Goal: Information Seeking & Learning: Find specific fact

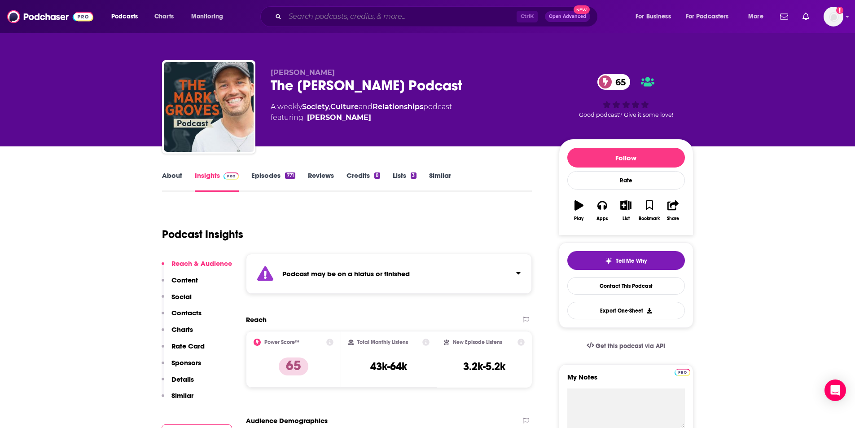
click at [303, 18] on input "Search podcasts, credits, & more..." at bounding box center [401, 16] width 232 height 14
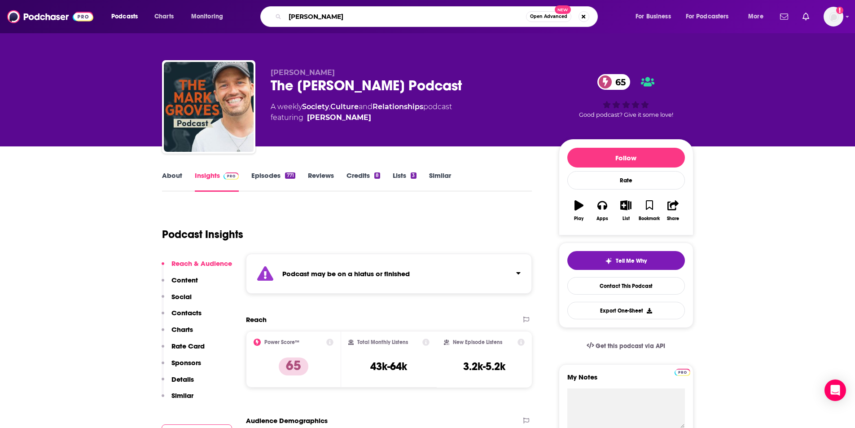
type input "[PERSON_NAME]"
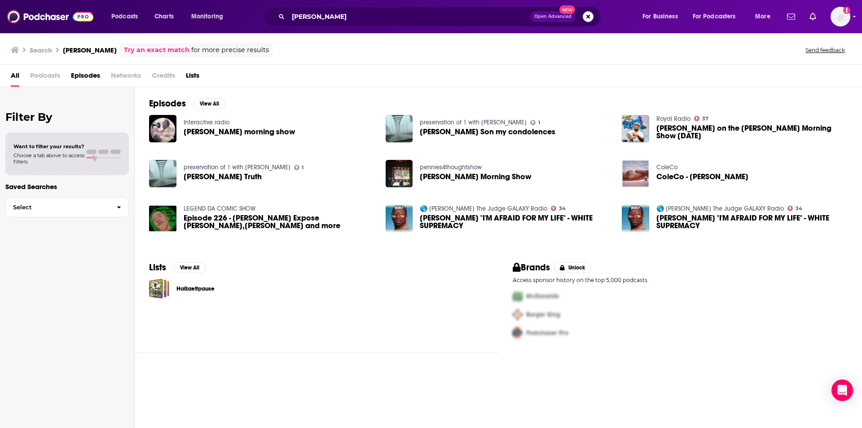
click at [231, 131] on span "[PERSON_NAME] morning show" at bounding box center [239, 132] width 111 height 8
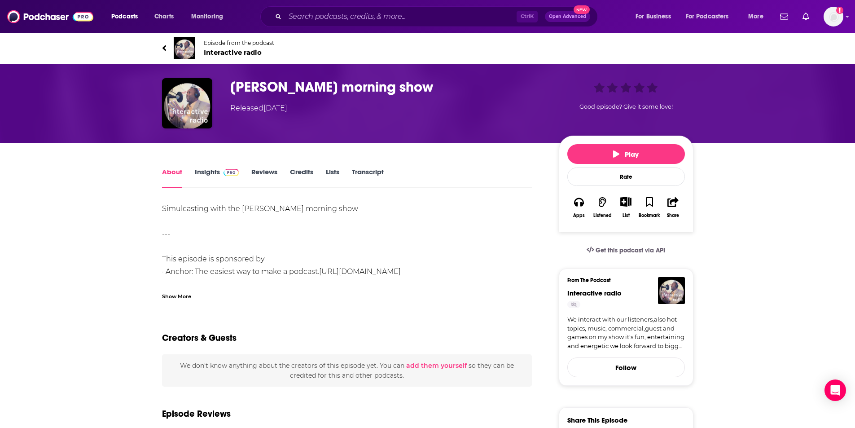
click at [203, 170] on link "Insights" at bounding box center [217, 177] width 44 height 21
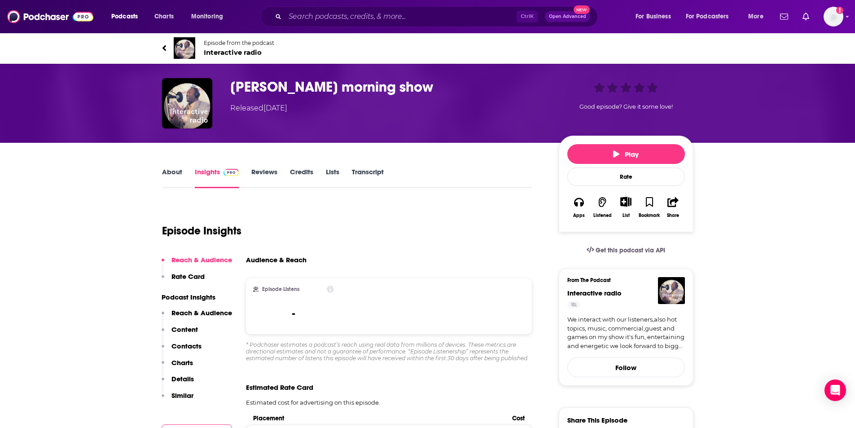
click at [316, 18] on input "Search podcasts, credits, & more..." at bounding box center [401, 16] width 232 height 14
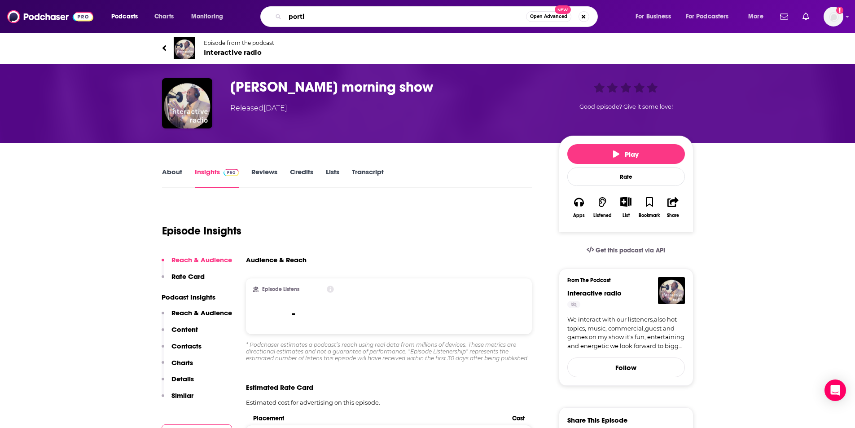
type input "[PERSON_NAME]"
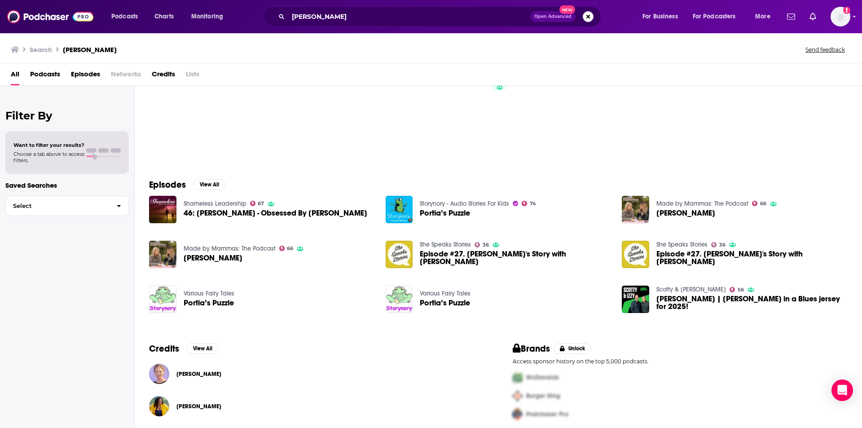
scroll to position [79, 0]
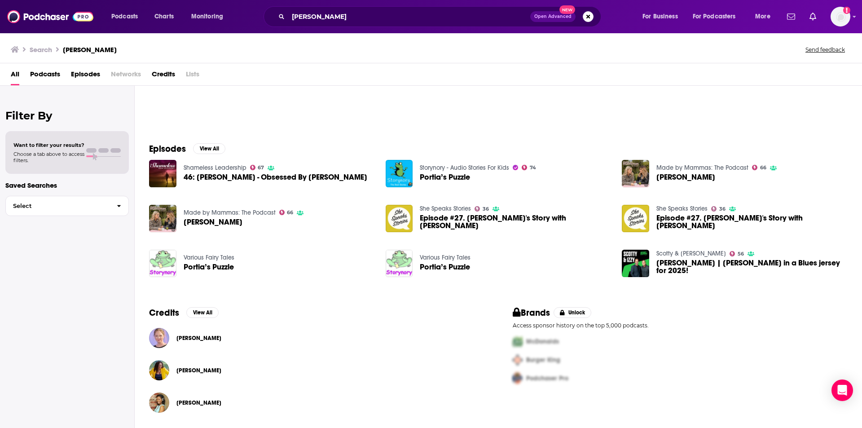
click at [191, 400] on span "[PERSON_NAME]" at bounding box center [198, 402] width 45 height 7
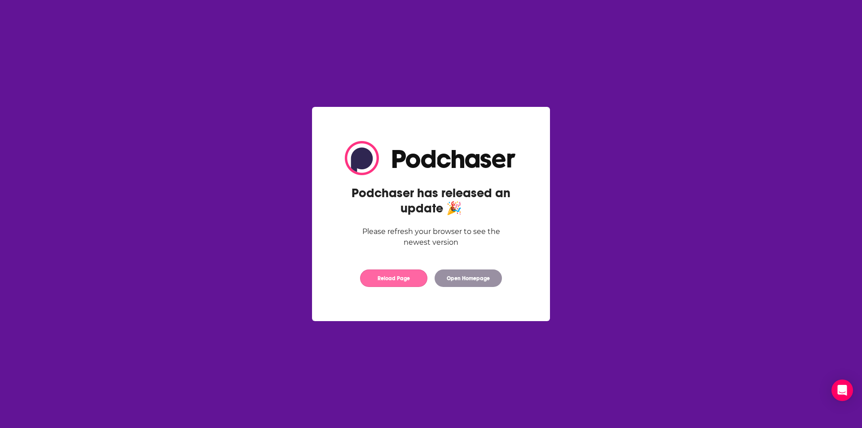
click at [383, 276] on button "Reload Page" at bounding box center [393, 278] width 67 height 18
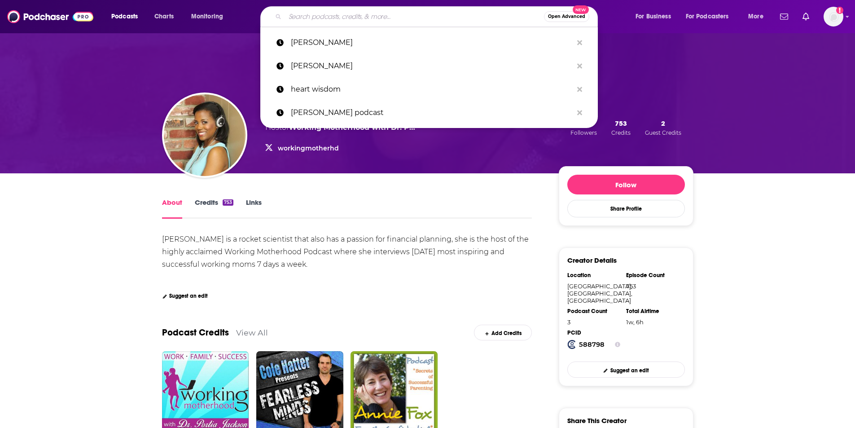
click at [307, 16] on input "Search podcasts, credits, & more..." at bounding box center [414, 16] width 259 height 14
